Goal: Task Accomplishment & Management: Manage account settings

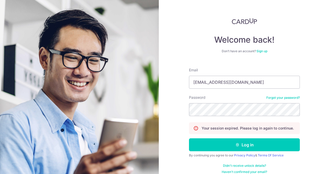
type input "[EMAIL_ADDRESS][DOMAIN_NAME]"
click at [189, 138] on button "Log in" at bounding box center [244, 144] width 111 height 13
